Goal: Find specific page/section: Find specific page/section

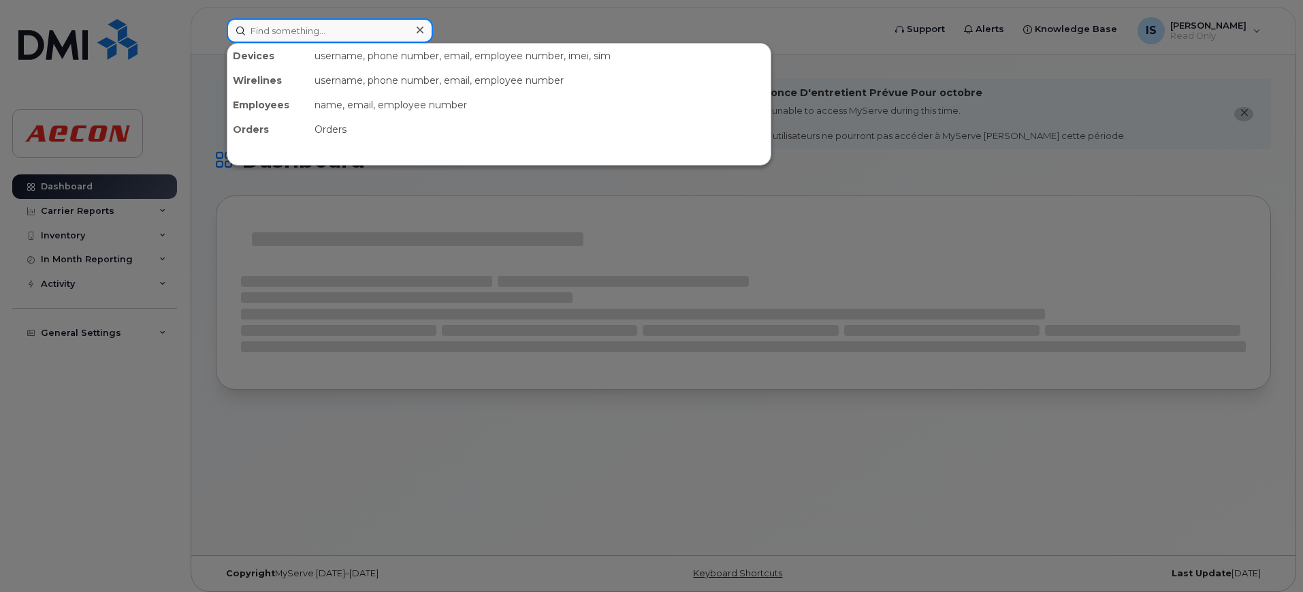
click at [274, 35] on input at bounding box center [330, 30] width 206 height 25
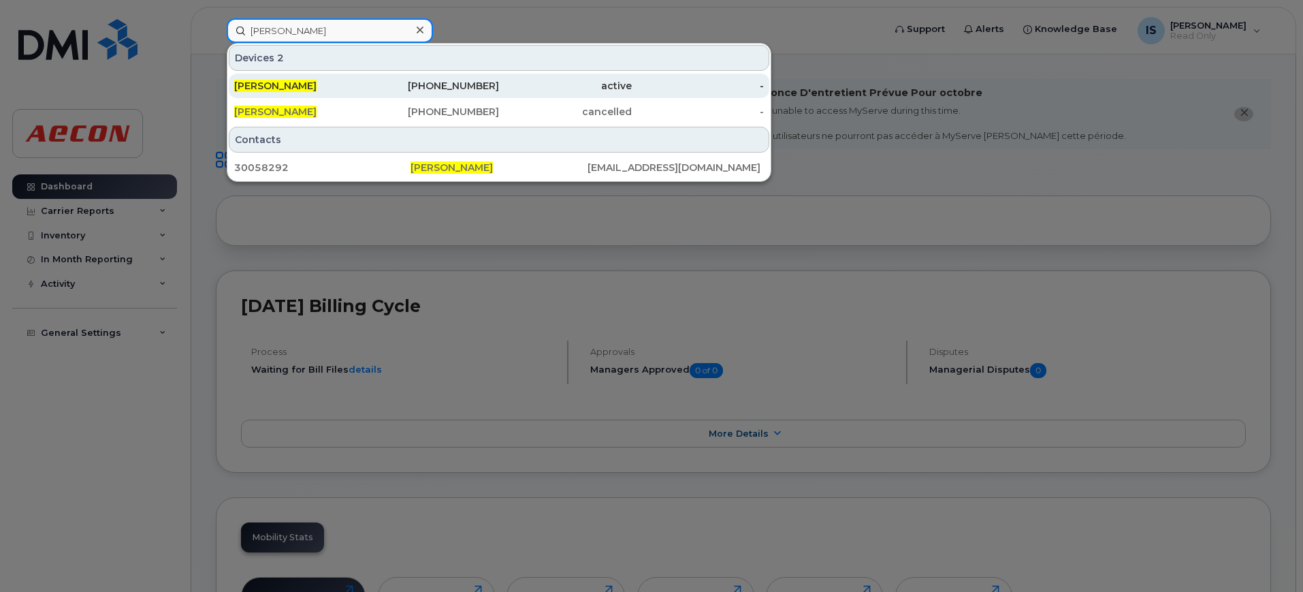
type input "[PERSON_NAME]"
click at [569, 92] on div "active" at bounding box center [565, 86] width 133 height 14
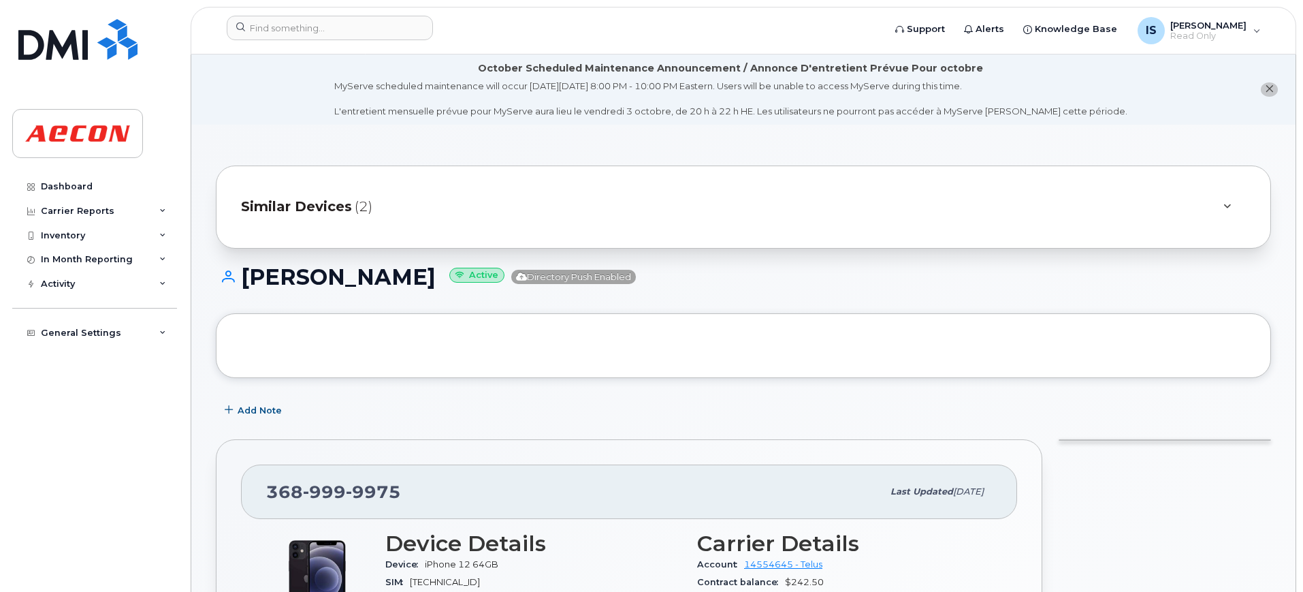
click at [319, 204] on span "Similar Devices" at bounding box center [296, 207] width 111 height 20
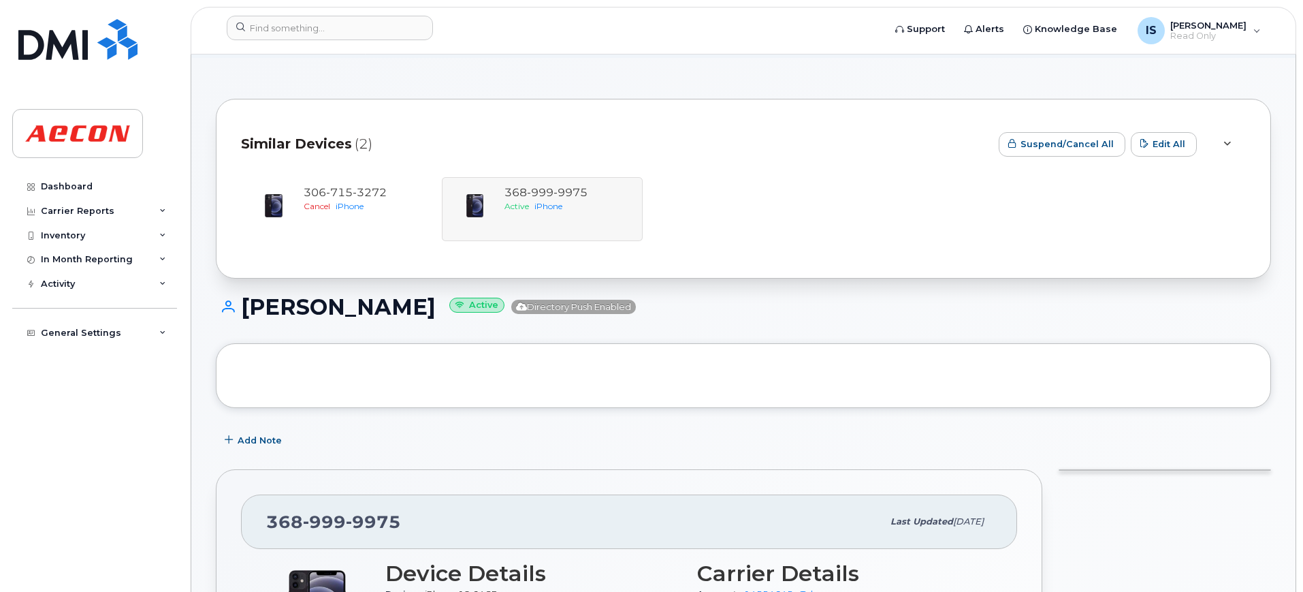
scroll to position [57, 0]
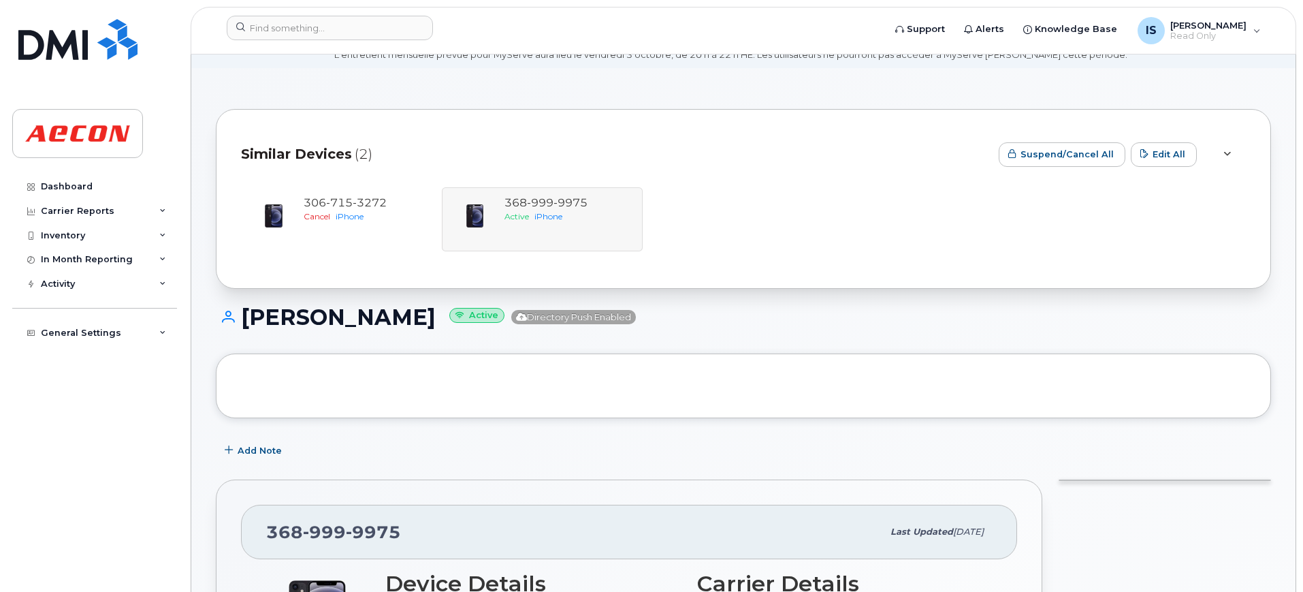
click at [218, 305] on h1 "[PERSON_NAME] Active Directory Push Enabled" at bounding box center [744, 317] width 1056 height 24
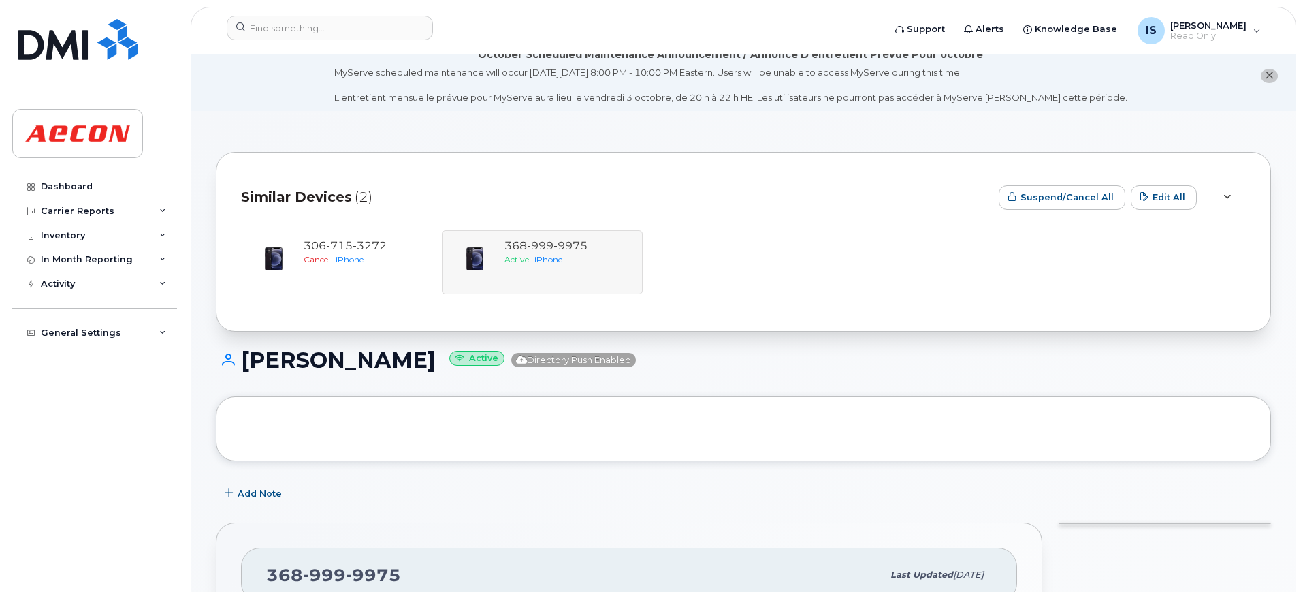
scroll to position [0, 0]
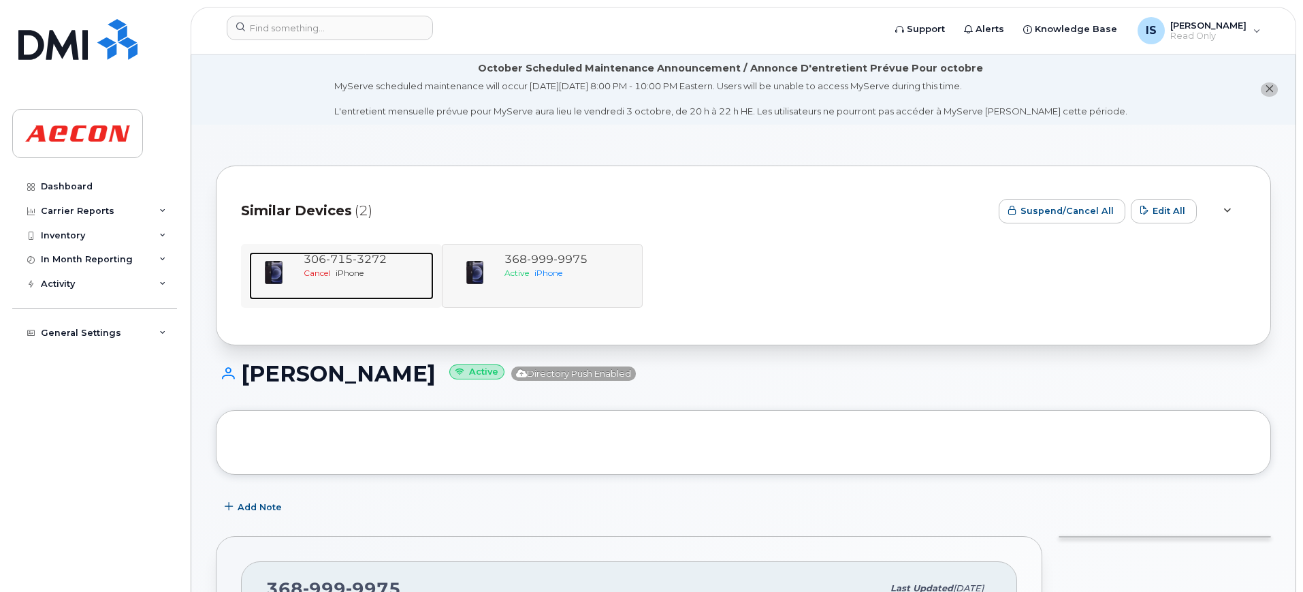
click at [364, 275] on span "iPhone" at bounding box center [350, 273] width 28 height 10
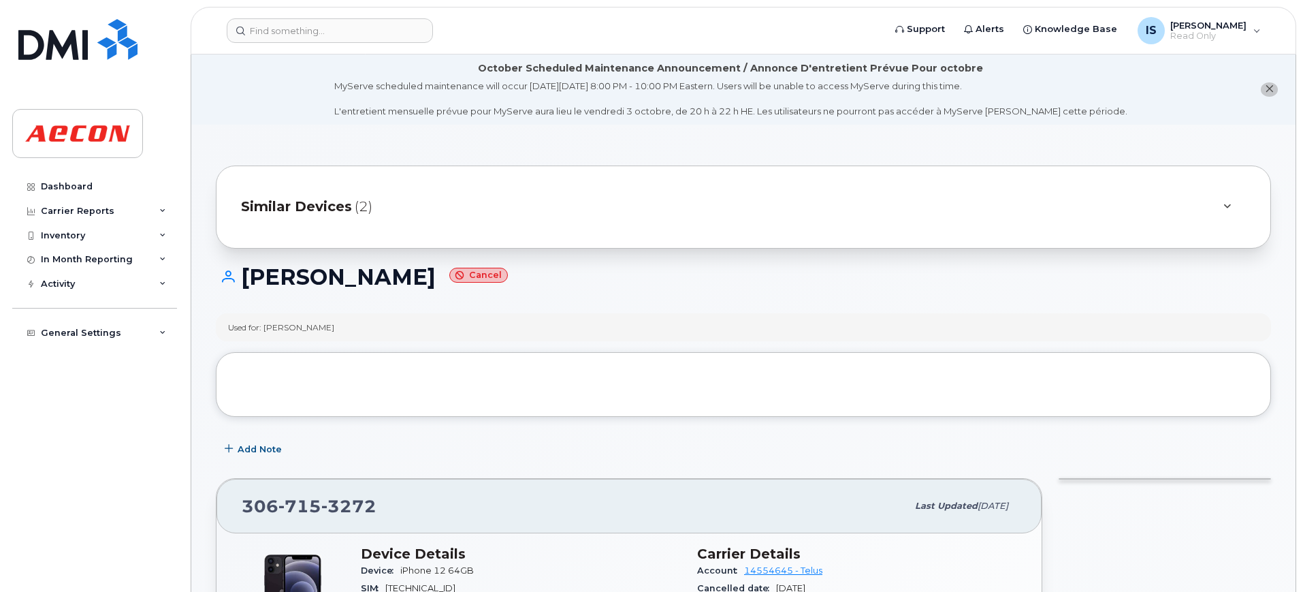
click at [336, 210] on span "Similar Devices" at bounding box center [296, 207] width 111 height 20
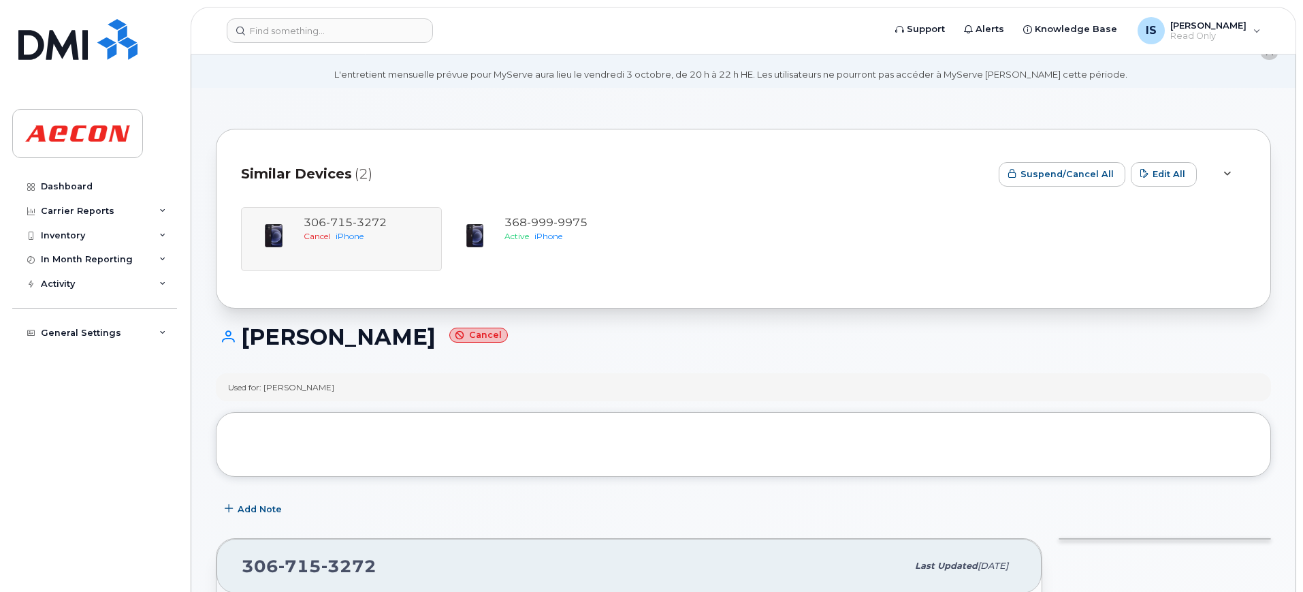
scroll to position [37, 0]
click at [601, 215] on div "368 999 9975" at bounding box center [567, 223] width 125 height 16
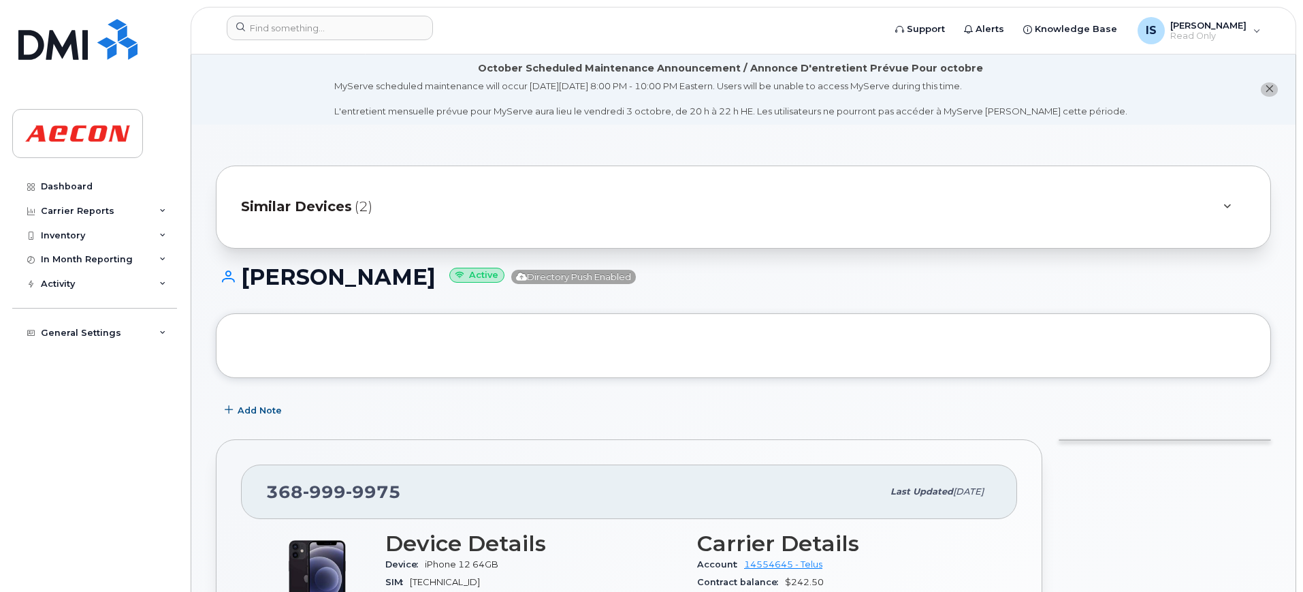
click at [308, 199] on span "Similar Devices" at bounding box center [296, 207] width 111 height 20
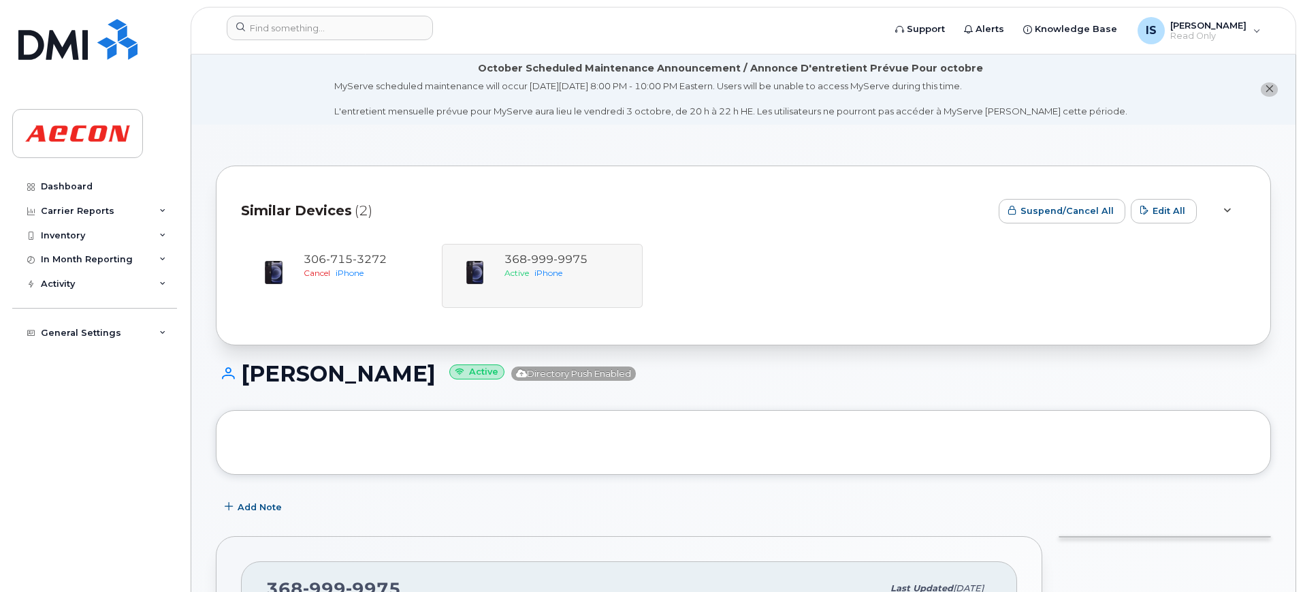
click at [831, 377] on h1 "[PERSON_NAME] Active Directory Push Enabled" at bounding box center [744, 374] width 1056 height 24
click at [821, 257] on div "306 715 3272 Cancel iPhone 368 999 9975 Active iPhone" at bounding box center [743, 276] width 1005 height 64
